Goal: Task Accomplishment & Management: Manage account settings

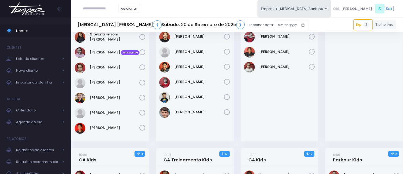
scroll to position [209, 0]
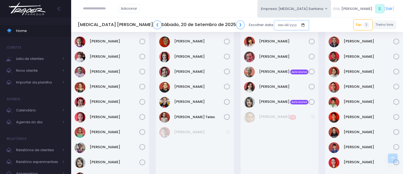
click at [274, 22] on input "date" at bounding box center [291, 25] width 35 height 10
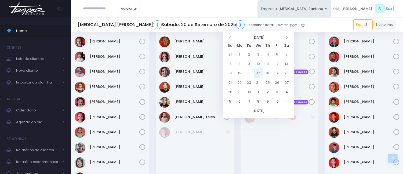
click at [259, 73] on td "17" at bounding box center [258, 73] width 9 height 9
type input "**********"
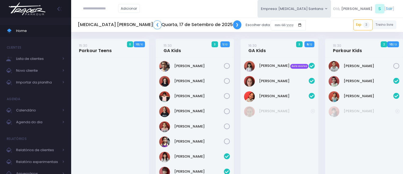
click at [233, 24] on link "❯" at bounding box center [237, 24] width 9 height 9
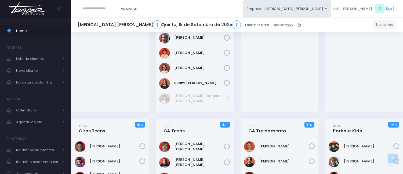
scroll to position [179, 0]
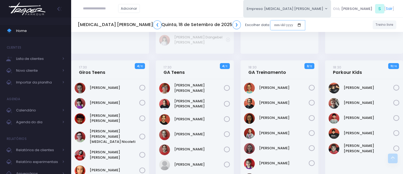
drag, startPoint x: 224, startPoint y: 23, endPoint x: 223, endPoint y: 25, distance: 2.8
click at [270, 23] on input "date" at bounding box center [287, 25] width 35 height 10
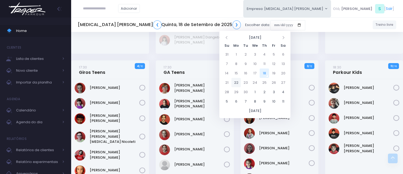
click at [236, 82] on td "22" at bounding box center [236, 82] width 9 height 9
type input "**********"
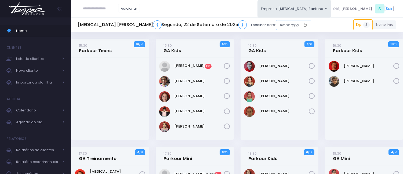
click at [276, 28] on input "date" at bounding box center [293, 25] width 35 height 10
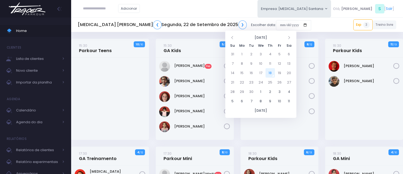
click at [270, 72] on td "18" at bounding box center [270, 72] width 9 height 9
type input "**********"
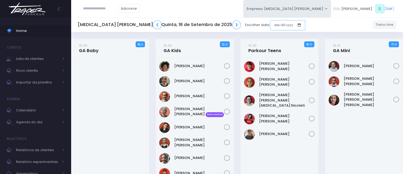
drag, startPoint x: 227, startPoint y: 24, endPoint x: 230, endPoint y: 26, distance: 2.8
click at [270, 24] on input "date" at bounding box center [287, 25] width 35 height 10
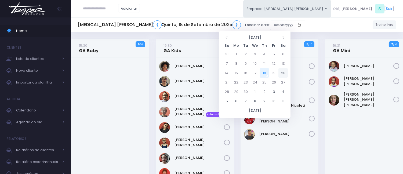
click at [286, 72] on td "20" at bounding box center [283, 72] width 9 height 9
type input "**********"
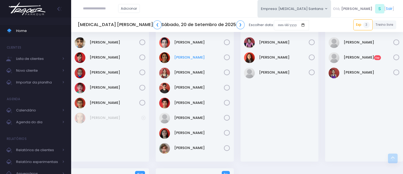
scroll to position [537, 0]
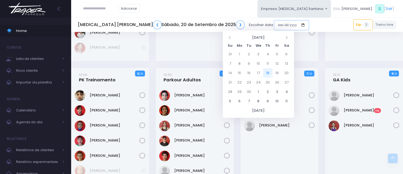
click at [274, 26] on input "date" at bounding box center [291, 25] width 35 height 10
click at [239, 81] on td "22" at bounding box center [239, 82] width 9 height 9
type input "**********"
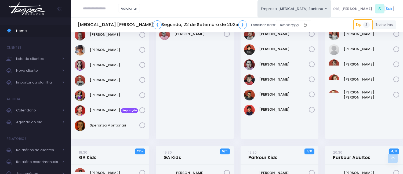
scroll to position [269, 0]
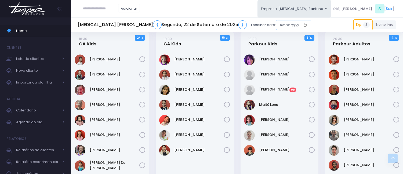
click at [276, 25] on input "date" at bounding box center [293, 25] width 35 height 10
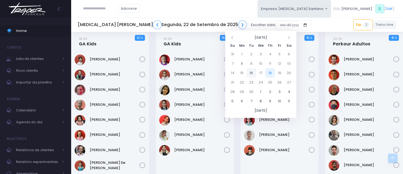
click at [252, 73] on td "16" at bounding box center [251, 72] width 9 height 9
type input "**********"
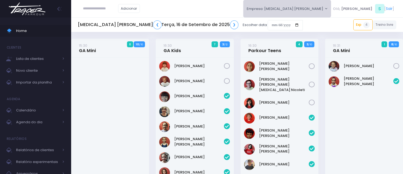
click at [332, 10] on button "Empresa: [MEDICAL_DATA] [PERSON_NAME]" at bounding box center [287, 8] width 88 height 17
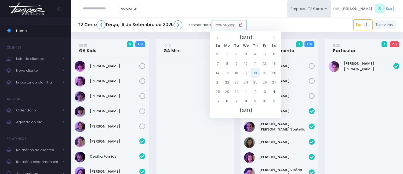
click at [217, 21] on input "date" at bounding box center [229, 25] width 35 height 10
click at [257, 73] on td "18" at bounding box center [255, 72] width 9 height 9
type input "**********"
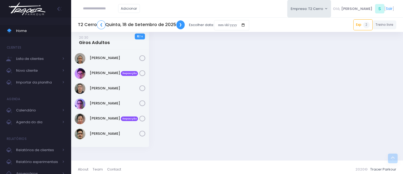
scroll to position [856, 0]
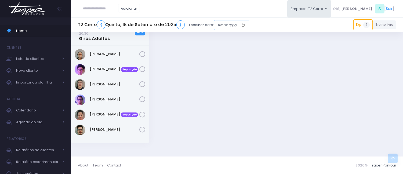
drag, startPoint x: 214, startPoint y: 23, endPoint x: 219, endPoint y: 26, distance: 5.2
click at [214, 23] on input "date" at bounding box center [231, 25] width 35 height 10
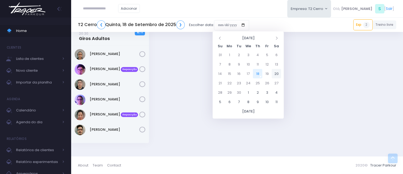
click at [278, 72] on td "20" at bounding box center [276, 73] width 9 height 9
type input "**********"
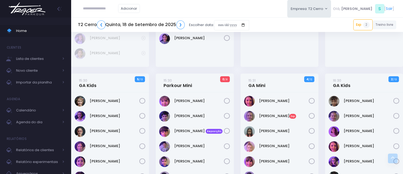
scroll to position [209, 0]
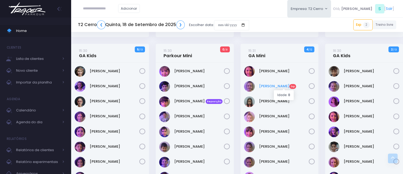
click at [281, 87] on link "Gabriela Soares Exp" at bounding box center [284, 86] width 50 height 5
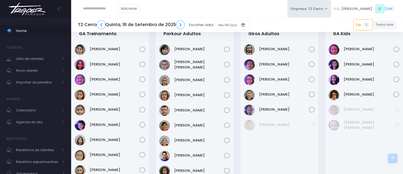
scroll to position [686, 0]
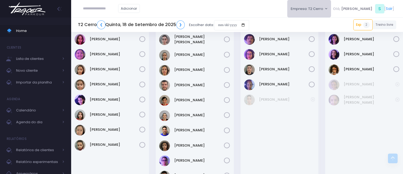
click at [312, 7] on button "Empresa: T2 Cerro" at bounding box center [309, 8] width 44 height 17
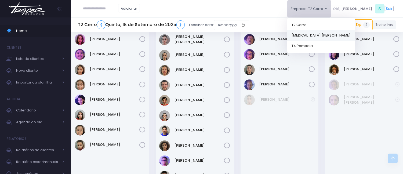
click at [321, 33] on link "[MEDICAL_DATA] [PERSON_NAME]" at bounding box center [321, 35] width 68 height 10
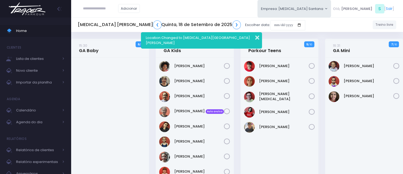
click at [255, 36] on button "button" at bounding box center [254, 37] width 11 height 6
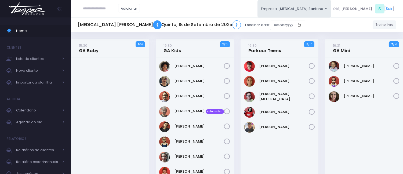
click at [153, 23] on link "❮" at bounding box center [157, 24] width 9 height 9
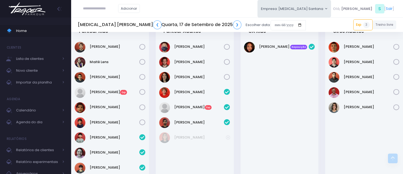
scroll to position [418, 0]
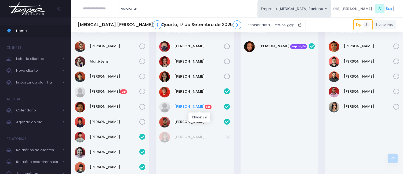
click at [191, 108] on link "Juan Solferini Exp" at bounding box center [200, 106] width 50 height 5
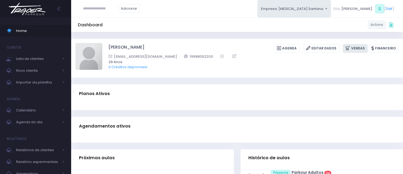
click at [351, 45] on link "Vendas" at bounding box center [355, 48] width 25 height 9
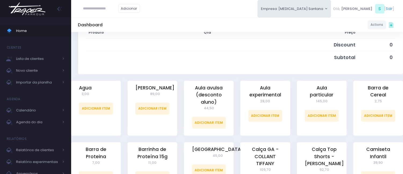
scroll to position [119, 0]
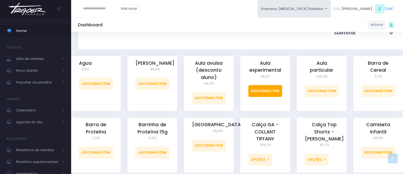
click at [278, 97] on link "Adicionar Item" at bounding box center [266, 91] width 34 height 12
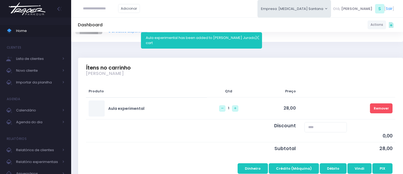
scroll to position [89, 0]
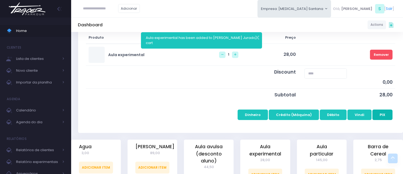
click at [383, 115] on button "PIX" at bounding box center [383, 115] width 20 height 10
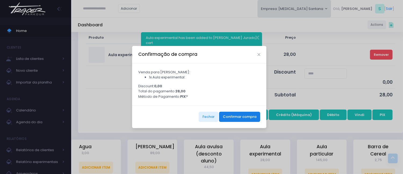
click at [245, 122] on button "Confirmar compra" at bounding box center [239, 117] width 41 height 10
click at [224, 118] on button "Confirmar compra" at bounding box center [239, 117] width 41 height 10
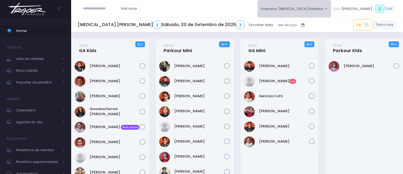
click at [315, 9] on button "Empresa: [MEDICAL_DATA] Santana" at bounding box center [295, 8] width 74 height 17
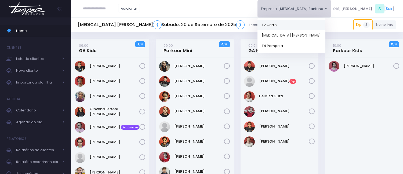
click at [317, 29] on link "T2 Cerro" at bounding box center [292, 25] width 68 height 10
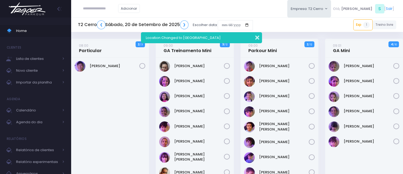
click at [257, 36] on button "button" at bounding box center [254, 37] width 11 height 6
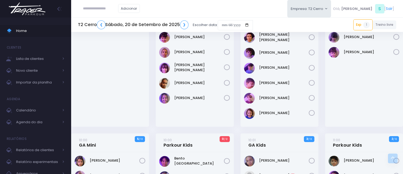
scroll to position [149, 0]
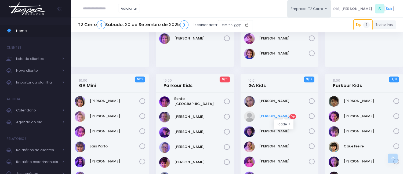
click at [275, 116] on link "Alice Goulart Exp" at bounding box center [284, 115] width 50 height 5
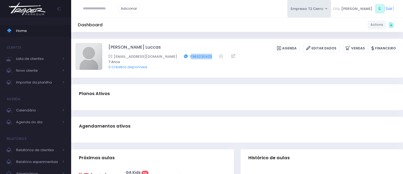
drag, startPoint x: 192, startPoint y: 57, endPoint x: 169, endPoint y: 56, distance: 23.1
click at [169, 56] on div "laripaes25@gmail.com 11963230425" at bounding box center [250, 57] width 283 height 6
copy link "1963230425"
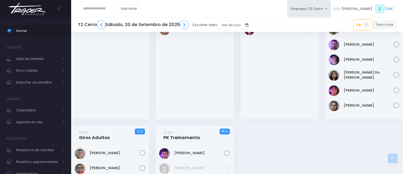
scroll to position [822, 0]
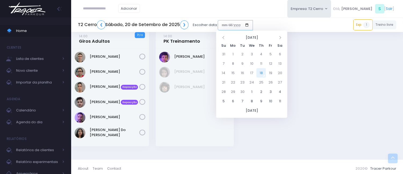
click at [224, 25] on input "date" at bounding box center [235, 25] width 35 height 10
click at [231, 82] on td "22" at bounding box center [232, 82] width 9 height 9
type input "**********"
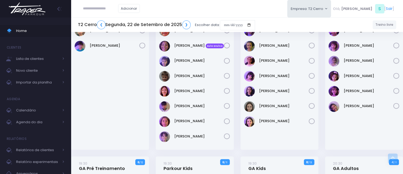
scroll to position [358, 0]
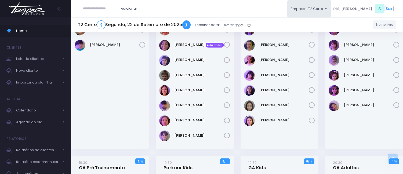
click at [187, 24] on link "❯" at bounding box center [186, 24] width 9 height 9
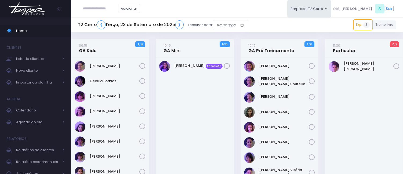
click at [187, 24] on div "T2 Cerro ❮ Terça, 23 de Setembro de 2025 ❯ Escolher data:" at bounding box center [163, 25] width 170 height 12
click at [176, 26] on link "❯" at bounding box center [179, 24] width 9 height 9
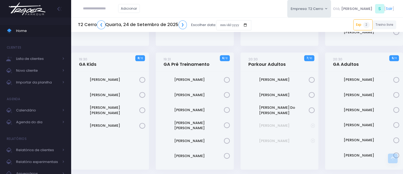
scroll to position [623, 0]
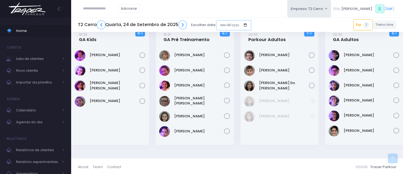
click at [219, 24] on input "date" at bounding box center [233, 25] width 35 height 10
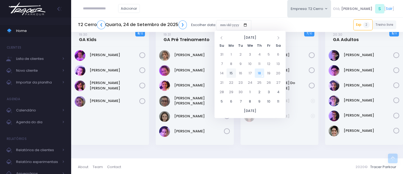
click at [233, 73] on td "15" at bounding box center [231, 73] width 9 height 9
type input "**********"
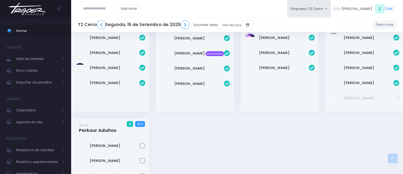
scroll to position [686, 0]
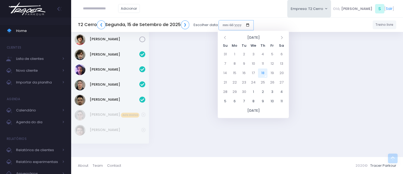
click at [222, 24] on input "date" at bounding box center [236, 25] width 35 height 10
click at [318, 7] on button "Empresa: T2 Cerro" at bounding box center [309, 8] width 44 height 17
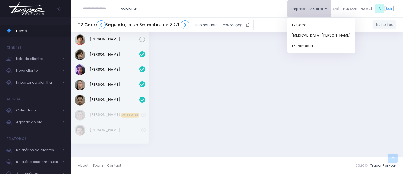
click at [283, 30] on div "T2 Cerro ❮ Segunda, 15 de Setembro de 2025 ❯ Escolher data: Treino livre" at bounding box center [237, 25] width 332 height 12
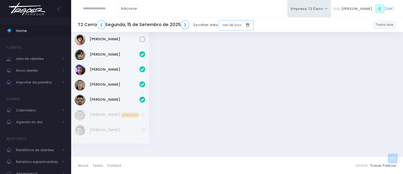
click at [222, 24] on input "date" at bounding box center [236, 25] width 35 height 10
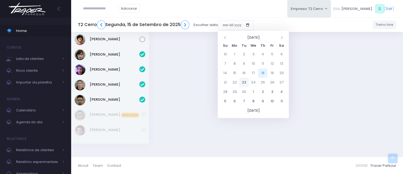
click at [244, 83] on td "23" at bounding box center [243, 82] width 9 height 9
type input "**********"
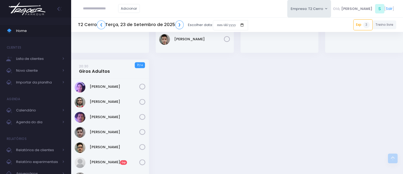
scroll to position [870, 0]
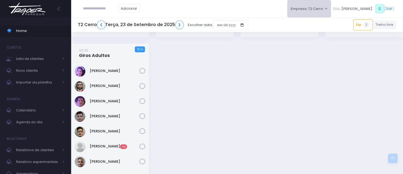
click at [324, 3] on button "Empresa: T2 Cerro" at bounding box center [309, 8] width 44 height 17
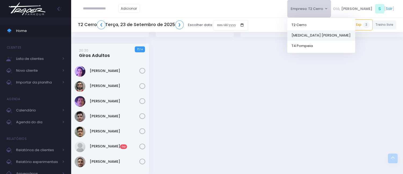
click at [322, 34] on link "[MEDICAL_DATA] [PERSON_NAME]" at bounding box center [321, 35] width 68 height 10
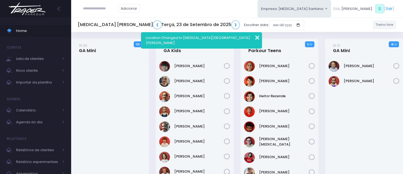
click at [258, 36] on button "button" at bounding box center [254, 37] width 11 height 6
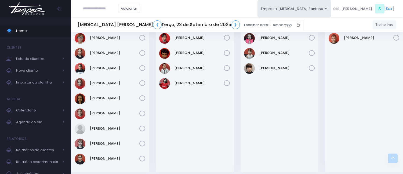
scroll to position [209, 0]
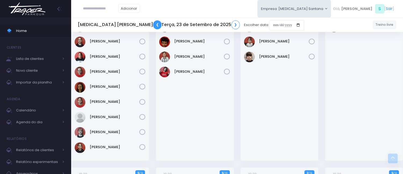
click at [153, 25] on link "❮" at bounding box center [157, 24] width 9 height 9
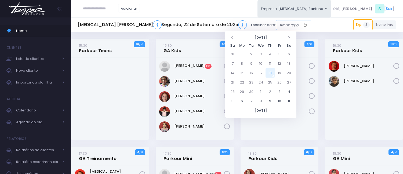
click at [276, 21] on input "date" at bounding box center [293, 25] width 35 height 10
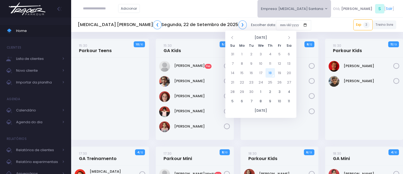
click at [313, 7] on button "Empresa: [MEDICAL_DATA] Santana" at bounding box center [295, 8] width 74 height 17
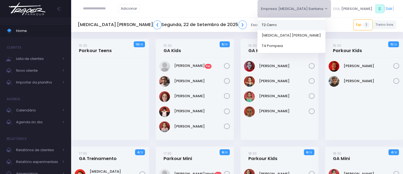
click at [312, 21] on link "T2 Cerro" at bounding box center [292, 25] width 68 height 10
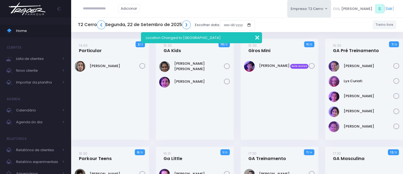
click at [257, 39] on button "button" at bounding box center [254, 37] width 11 height 6
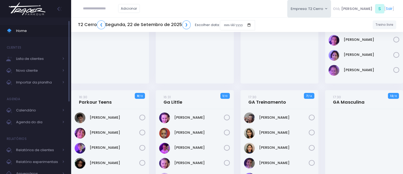
scroll to position [179, 0]
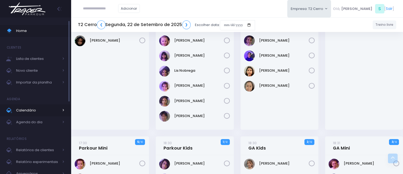
click at [37, 110] on span "Calendário" at bounding box center [37, 110] width 43 height 7
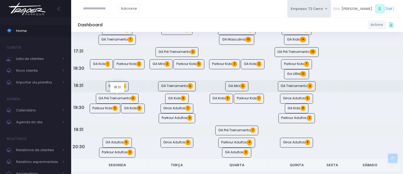
scroll to position [328, 0]
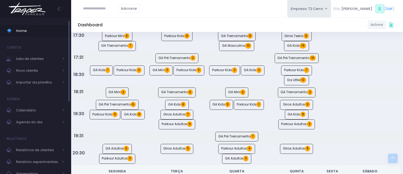
click at [47, 27] on link "Home" at bounding box center [35, 31] width 71 height 12
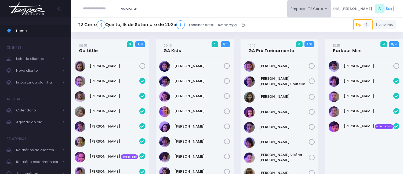
click at [331, 7] on button "Empresa: T2 Cerro" at bounding box center [309, 8] width 44 height 17
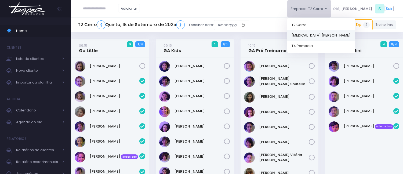
click at [328, 30] on link "[MEDICAL_DATA] [PERSON_NAME]" at bounding box center [321, 35] width 68 height 10
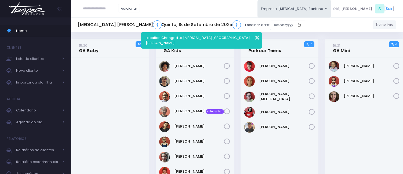
click at [255, 38] on button "button" at bounding box center [254, 37] width 11 height 6
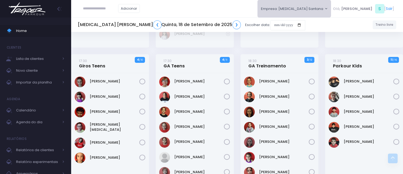
scroll to position [119, 0]
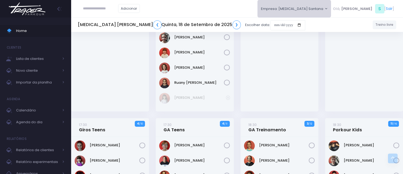
click at [328, 6] on button "Empresa: [MEDICAL_DATA] [PERSON_NAME]" at bounding box center [295, 8] width 74 height 17
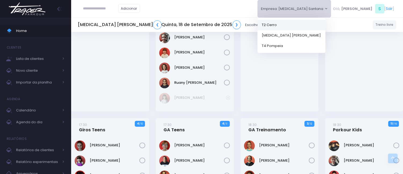
click at [325, 23] on link "T2 Cerro" at bounding box center [292, 25] width 68 height 10
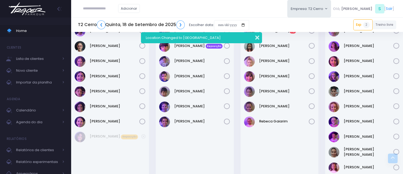
scroll to position [298, 0]
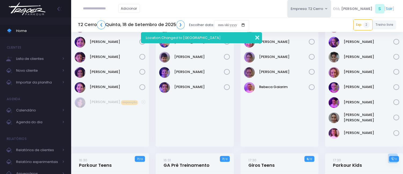
drag, startPoint x: 257, startPoint y: 33, endPoint x: 257, endPoint y: 38, distance: 4.3
click at [257, 34] on div "Location Changed to T2 Cerro" at bounding box center [201, 37] width 121 height 11
click at [257, 38] on button "button" at bounding box center [254, 37] width 11 height 6
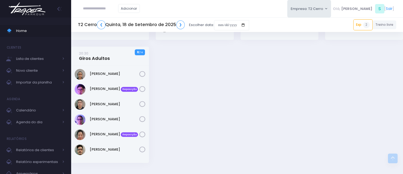
scroll to position [856, 0]
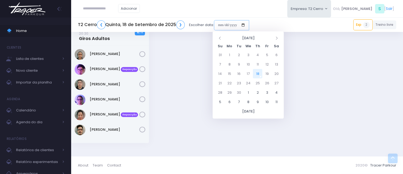
click at [218, 22] on input "date" at bounding box center [231, 25] width 35 height 10
click at [239, 82] on td "23" at bounding box center [238, 82] width 9 height 9
type input "**********"
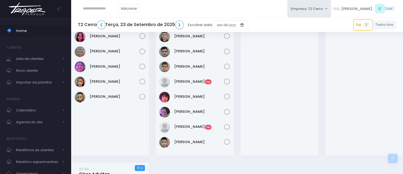
scroll to position [750, 0]
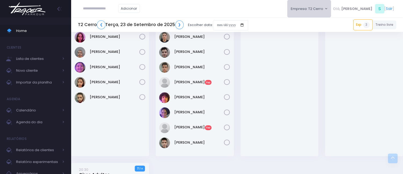
click at [332, 6] on button "Empresa: T2 Cerro" at bounding box center [309, 8] width 44 height 17
click at [323, 32] on link "[MEDICAL_DATA] [PERSON_NAME]" at bounding box center [321, 35] width 68 height 10
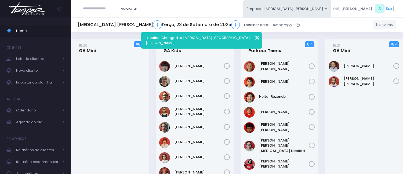
click at [256, 37] on button "button" at bounding box center [254, 37] width 11 height 6
click at [269, 24] on input "date" at bounding box center [286, 25] width 35 height 10
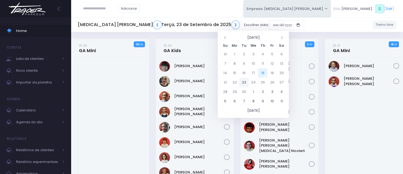
click at [244, 82] on td "23" at bounding box center [243, 82] width 9 height 9
type input "**********"
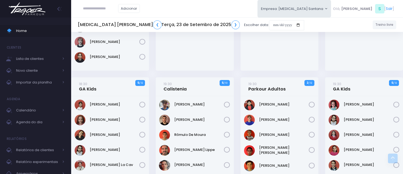
scroll to position [298, 0]
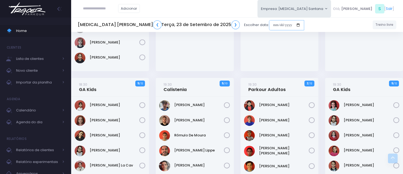
drag, startPoint x: 225, startPoint y: 23, endPoint x: 230, endPoint y: 28, distance: 7.1
click at [269, 23] on input "date" at bounding box center [286, 25] width 35 height 10
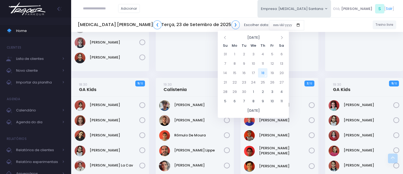
click at [264, 71] on td "18" at bounding box center [262, 72] width 9 height 9
type input "**********"
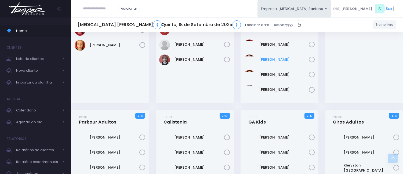
scroll to position [328, 0]
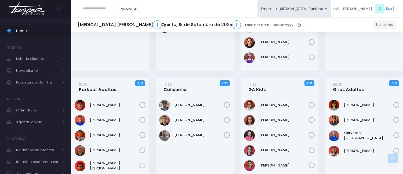
click at [112, 10] on input "text" at bounding box center [100, 8] width 35 height 10
